Goal: Information Seeking & Learning: Learn about a topic

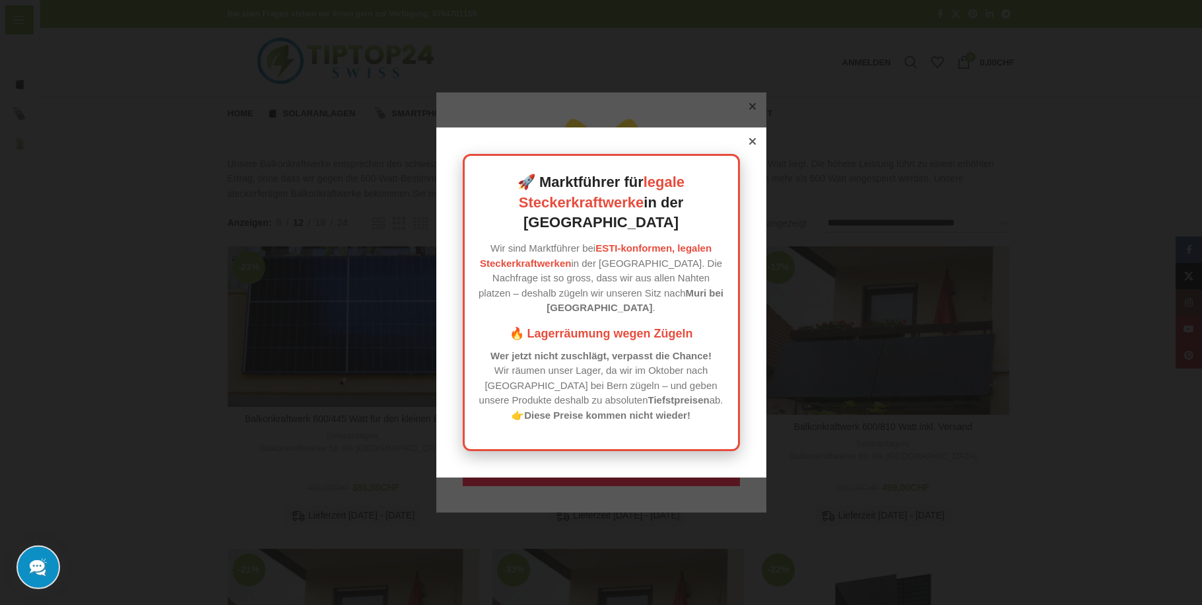
click at [749, 145] on icon at bounding box center [752, 141] width 7 height 7
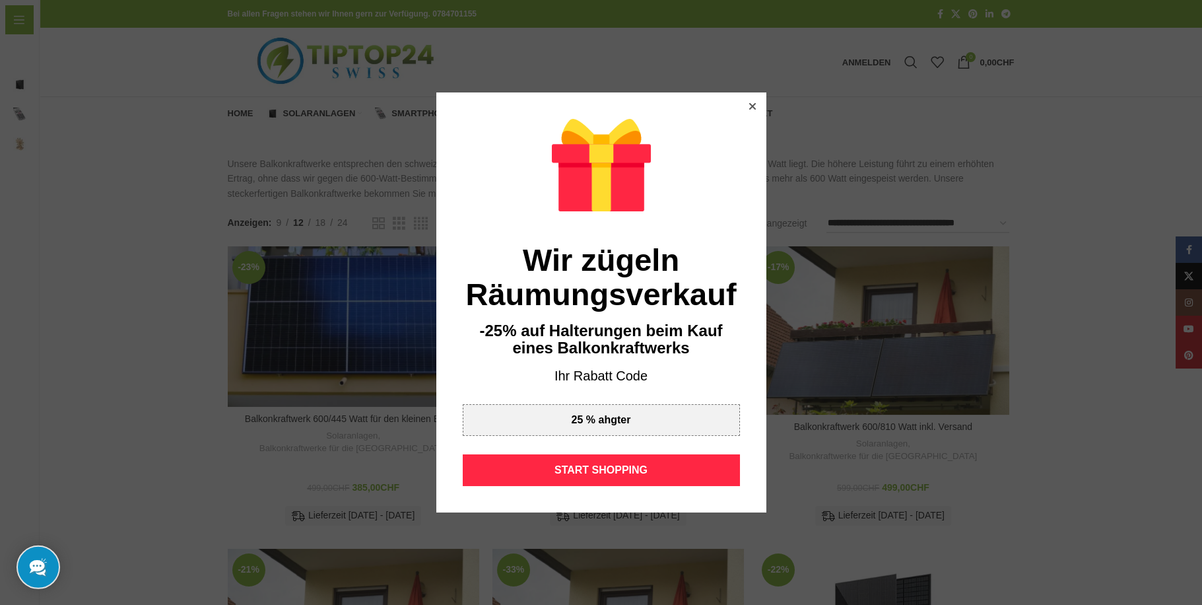
click at [749, 101] on div at bounding box center [753, 106] width 12 height 12
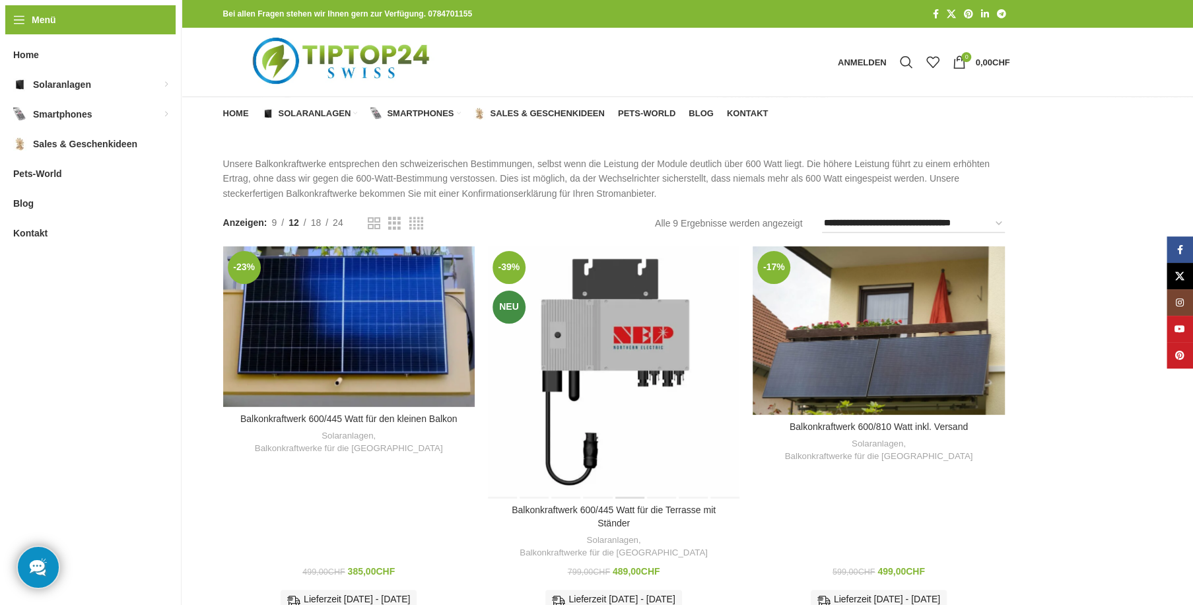
click at [623, 316] on div "Balkonkraftwerk 600/445 Watt für die Terrasse mit Ständer" at bounding box center [630, 372] width 32 height 252
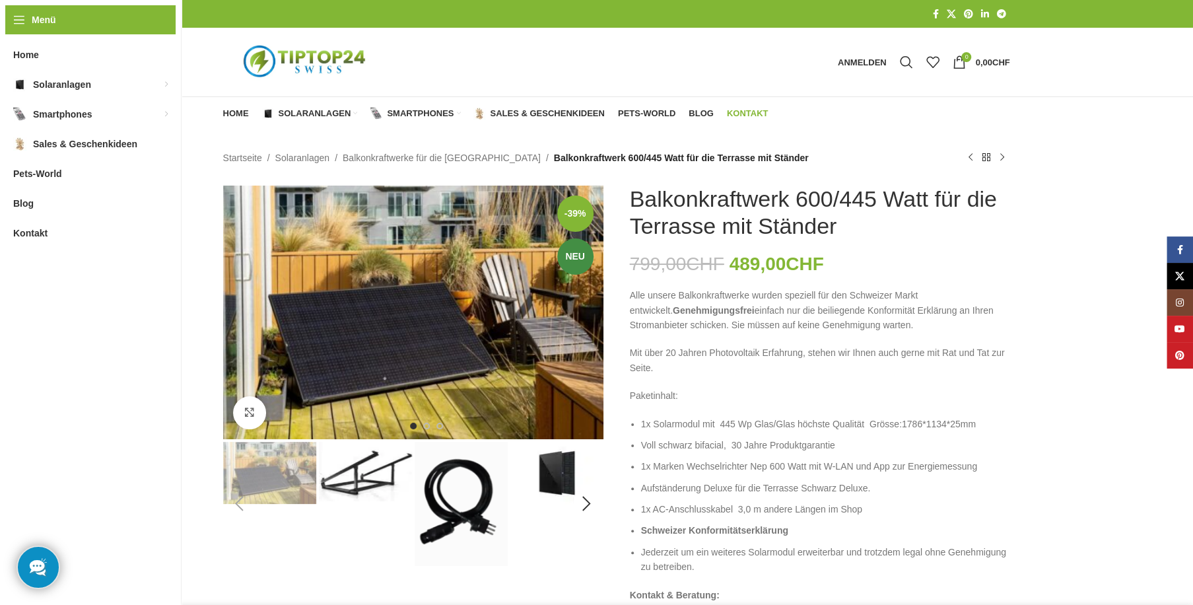
click at [739, 108] on span "Kontakt" at bounding box center [748, 113] width 42 height 11
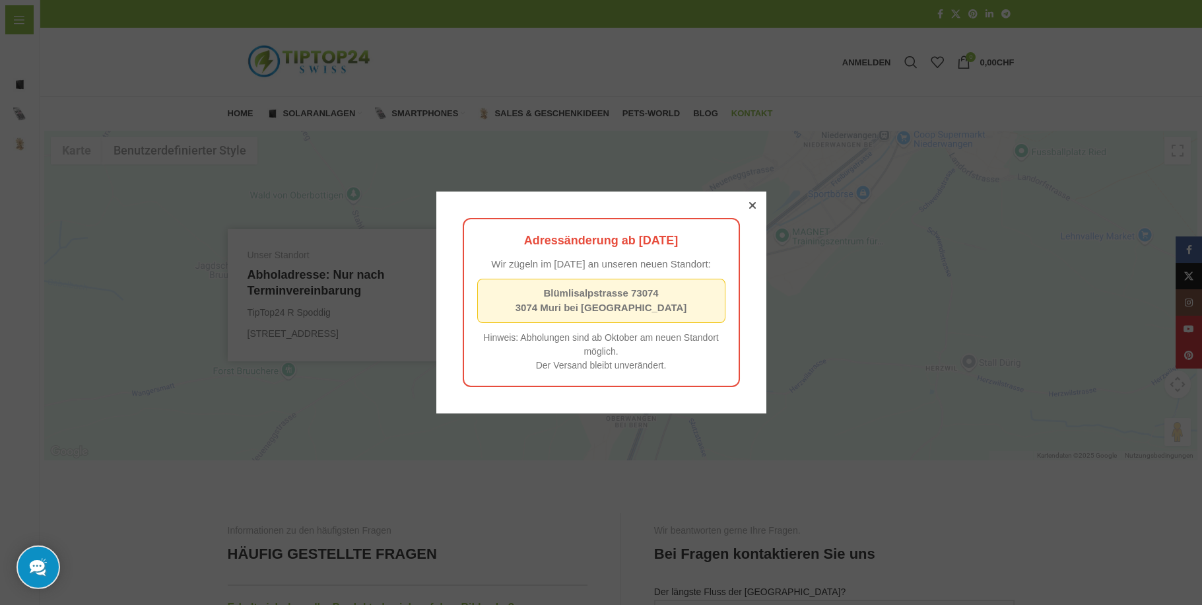
click at [749, 205] on icon at bounding box center [752, 205] width 7 height 7
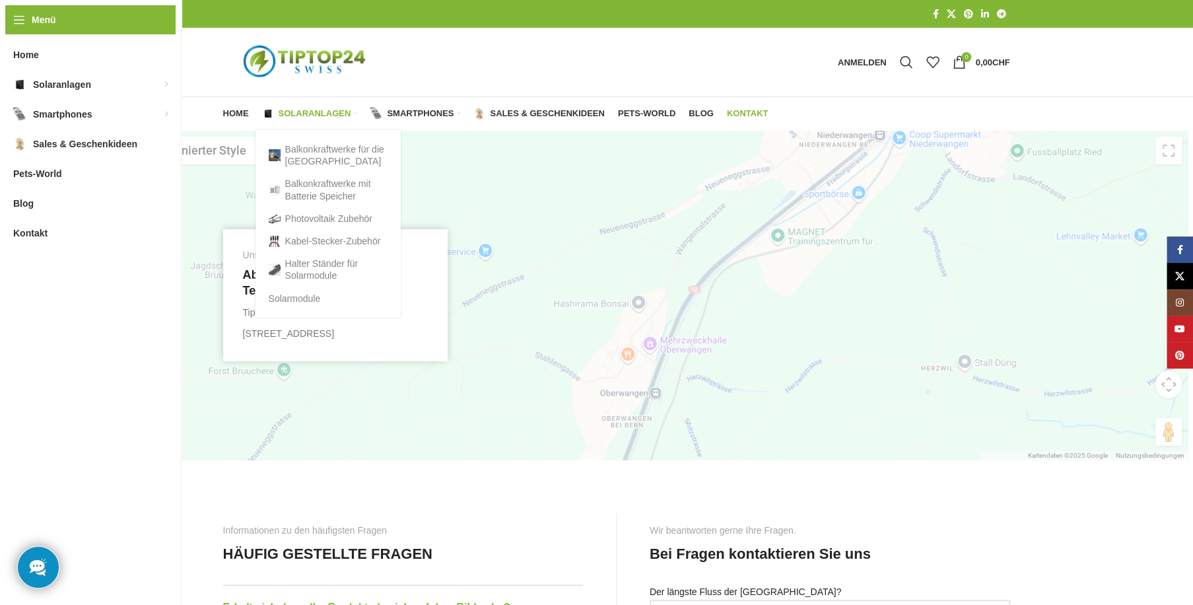
click at [305, 109] on span "Solaranlagen" at bounding box center [315, 113] width 73 height 11
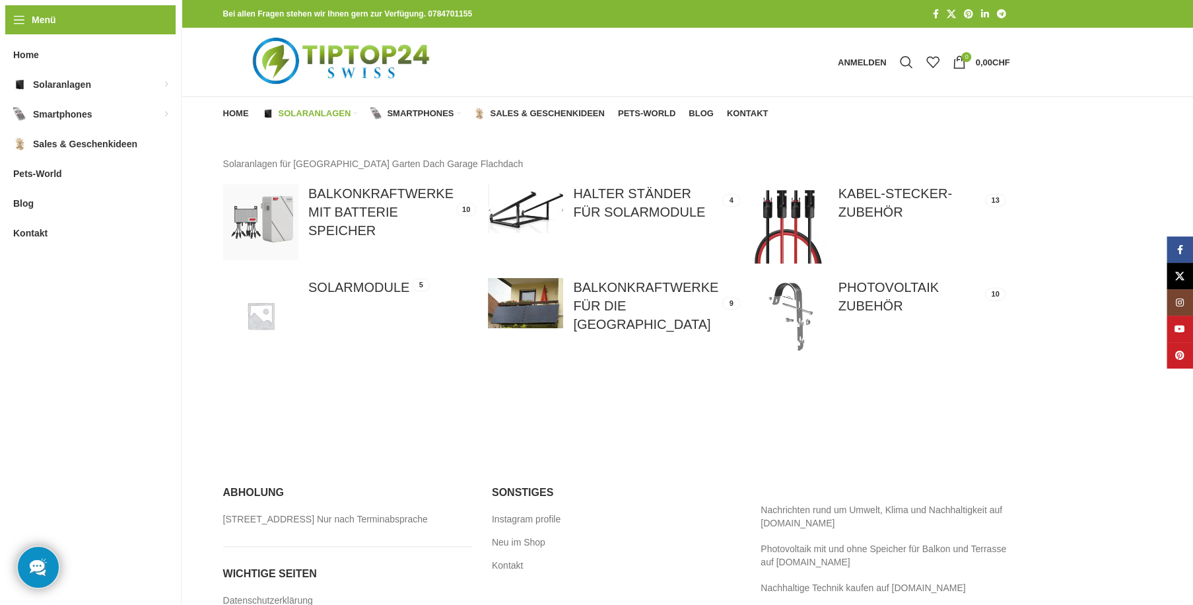
drag, startPoint x: 252, startPoint y: 392, endPoint x: 607, endPoint y: 0, distance: 529.2
click at [252, 387] on div "Solaranlagen für Balkon Terrasse Garten Dach Garage Flachdach Show sidebar Balk…" at bounding box center [617, 281] width 1154 height 302
